Goal: Information Seeking & Learning: Learn about a topic

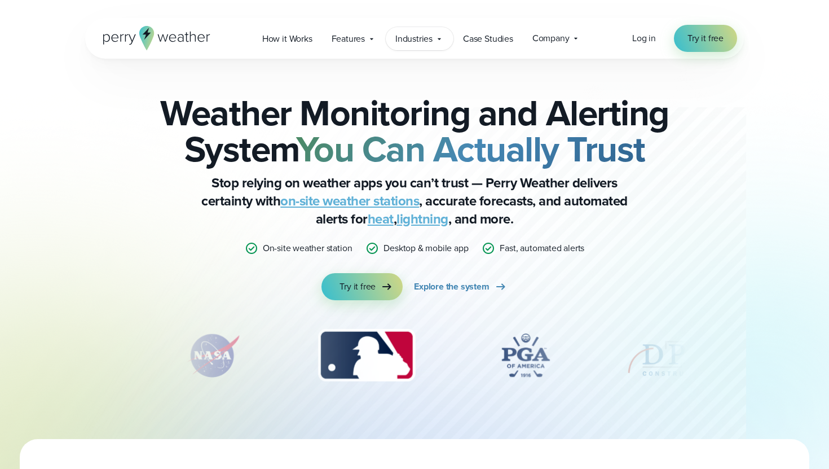
click at [429, 49] on div "Industries Featured Case Study How PGA of America is Prioritizing Golfer Safety…" at bounding box center [420, 38] width 68 height 23
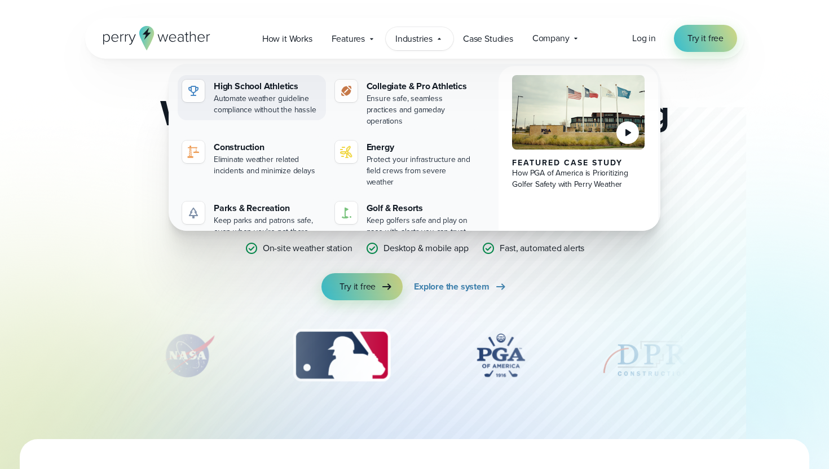
click at [252, 113] on div "Automate weather guideline compliance without the hassle" at bounding box center [268, 104] width 108 height 23
